Goal: Task Accomplishment & Management: Manage account settings

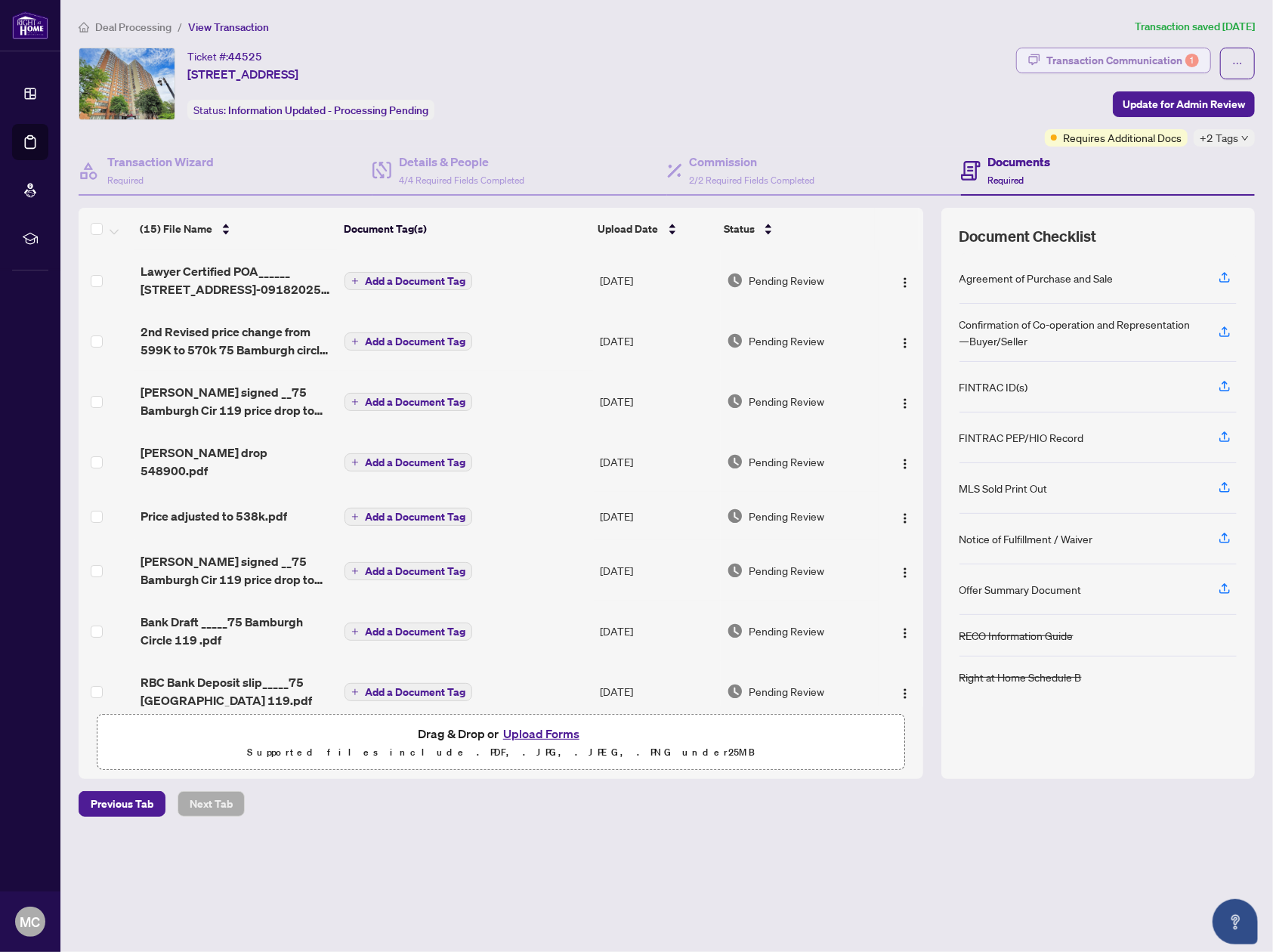
click at [1124, 62] on div "Transaction Communication 1" at bounding box center [1122, 61] width 153 height 24
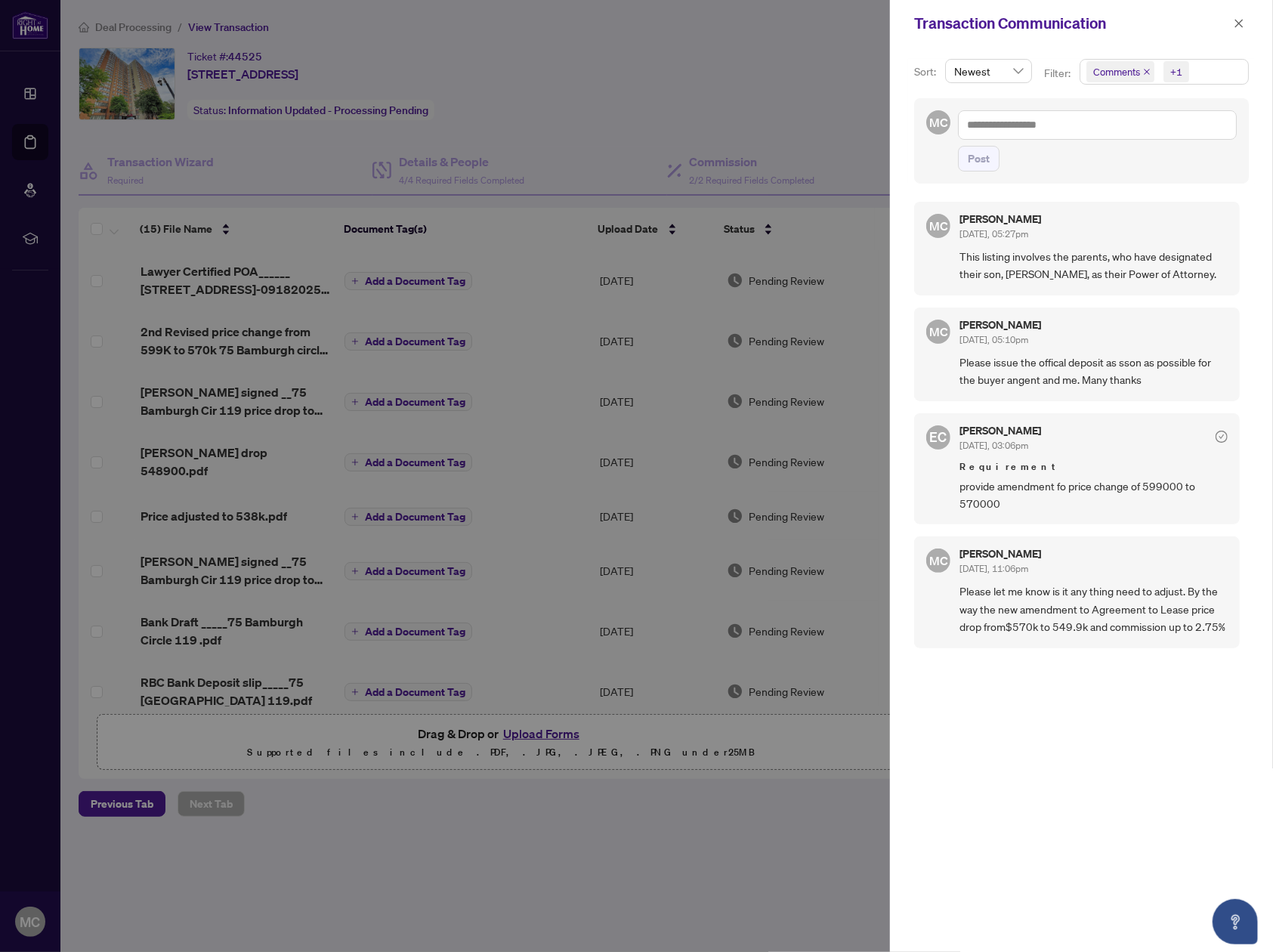
click at [741, 64] on div at bounding box center [636, 476] width 1273 height 952
click at [1239, 22] on icon "close" at bounding box center [1238, 23] width 10 height 10
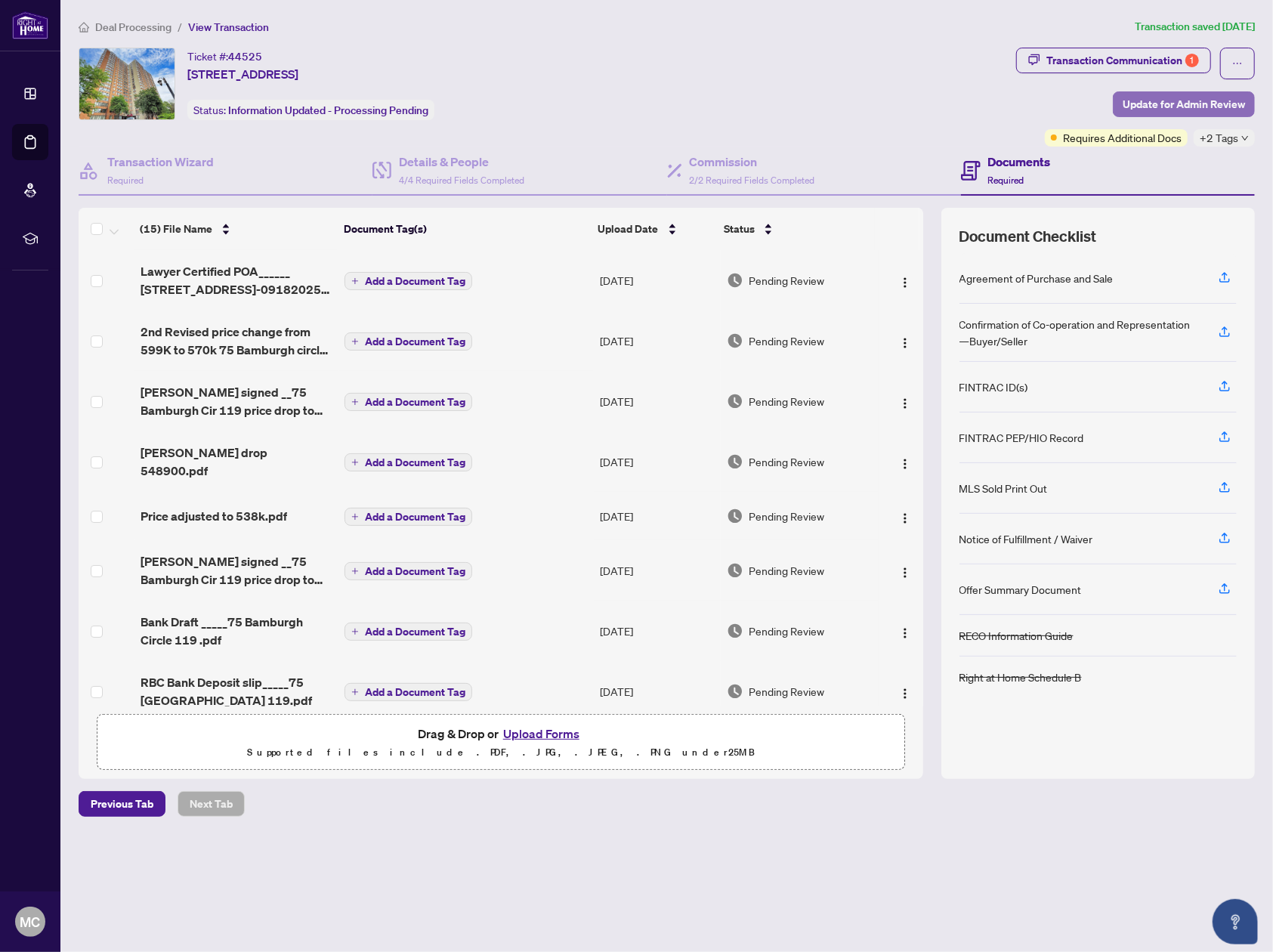
click at [1198, 105] on span "Update for Admin Review" at bounding box center [1183, 104] width 122 height 24
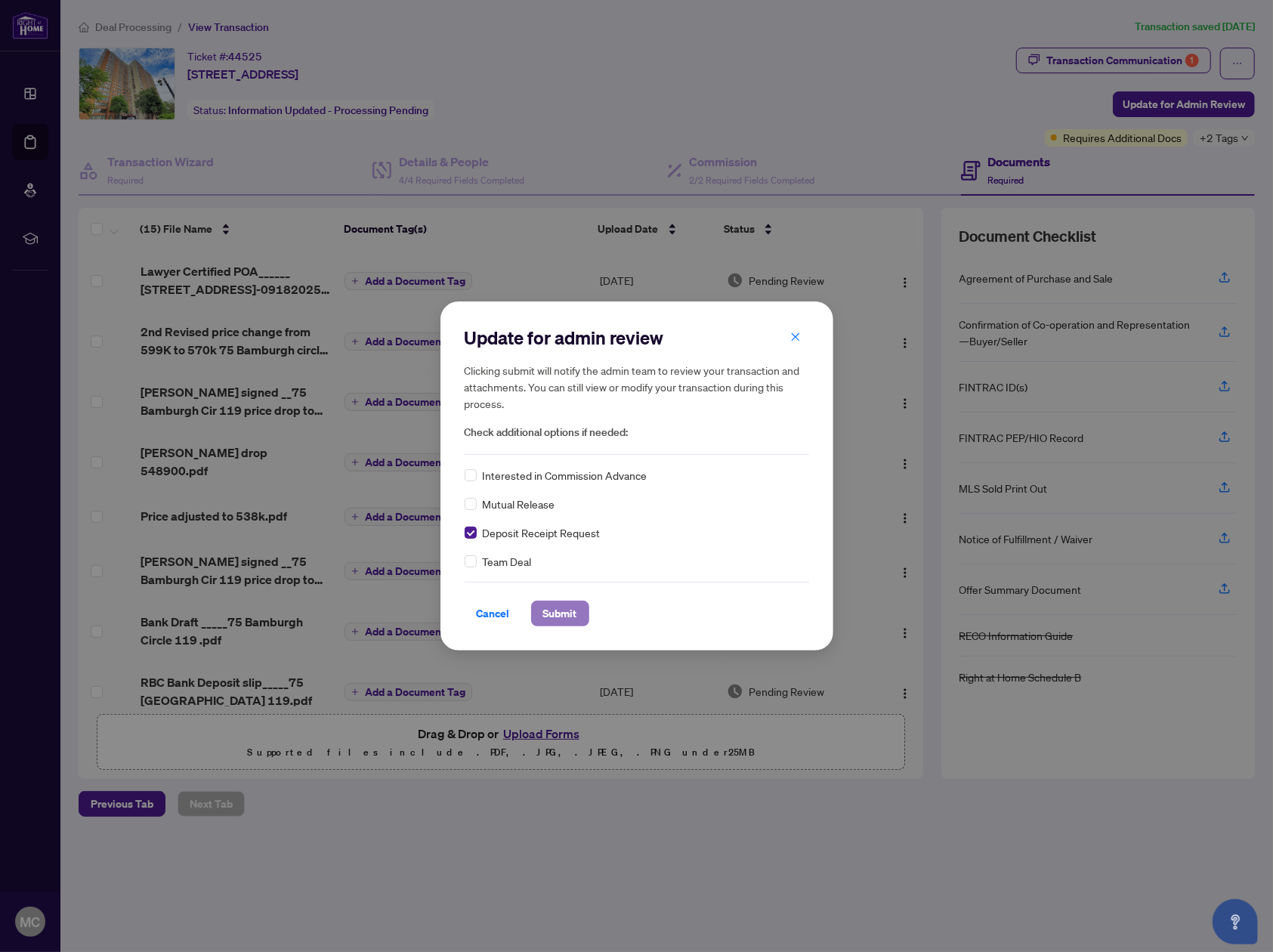
click at [566, 615] on span "Submit" at bounding box center [560, 613] width 34 height 24
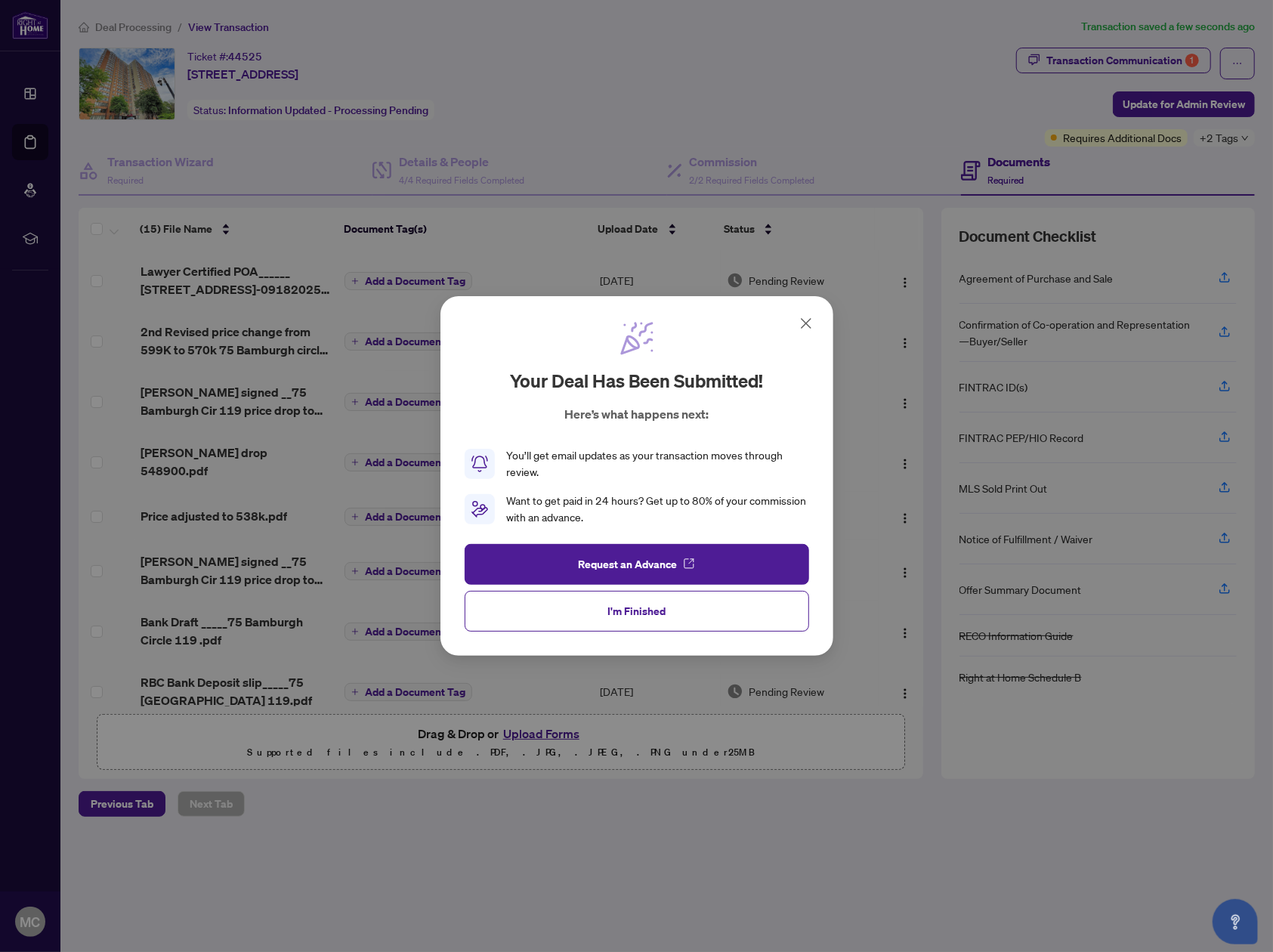
click at [660, 484] on div "You’ll get email updates as your transaction moves through review. Want to get …" at bounding box center [636, 486] width 344 height 78
